Goal: Navigation & Orientation: Find specific page/section

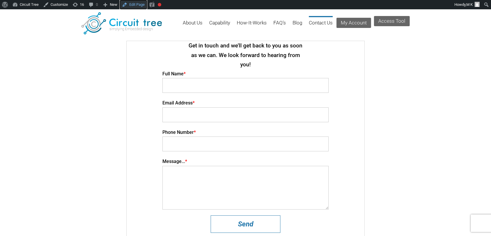
click at [137, 5] on link "Edit Page" at bounding box center [133, 4] width 27 height 9
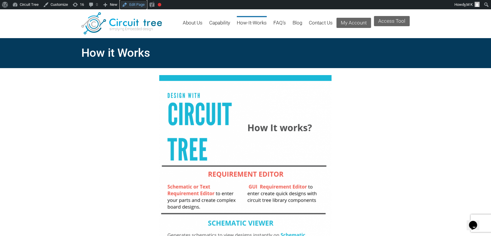
click at [135, 7] on link "Edit Page" at bounding box center [133, 4] width 27 height 9
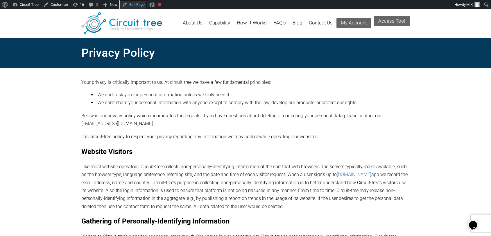
drag, startPoint x: 136, startPoint y: 1, endPoint x: 142, endPoint y: 8, distance: 9.0
click at [136, 1] on link "Edit Page" at bounding box center [133, 4] width 27 height 9
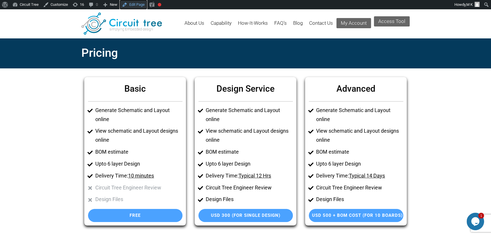
drag, startPoint x: 141, startPoint y: 3, endPoint x: 176, endPoint y: 47, distance: 56.3
click at [141, 3] on link "Edit Page" at bounding box center [133, 4] width 27 height 9
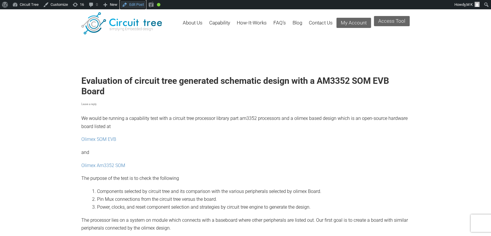
click at [133, 5] on link "Edit Post" at bounding box center [133, 4] width 26 height 9
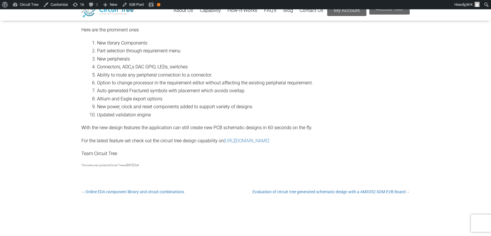
scroll to position [12, 0]
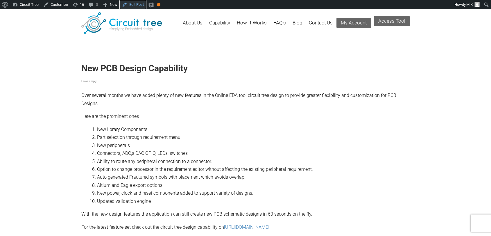
click at [137, 5] on link "Edit Post" at bounding box center [133, 4] width 26 height 9
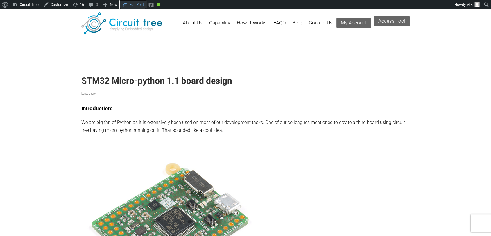
click at [135, 3] on link "Edit Post" at bounding box center [133, 4] width 26 height 9
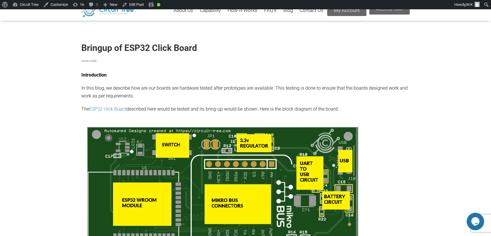
scroll to position [24, 0]
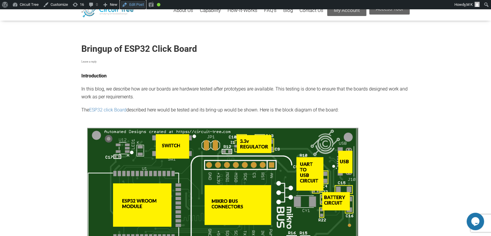
click at [127, 2] on link "Edit Post" at bounding box center [133, 4] width 26 height 9
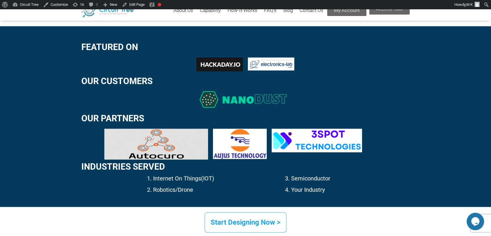
scroll to position [831, 0]
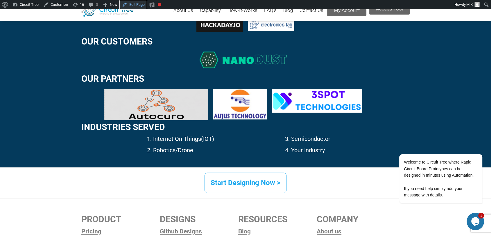
drag, startPoint x: 133, startPoint y: 6, endPoint x: 307, endPoint y: 58, distance: 181.6
click at [133, 6] on link "Edit Page" at bounding box center [133, 4] width 27 height 9
